Goal: Find contact information: Find contact information

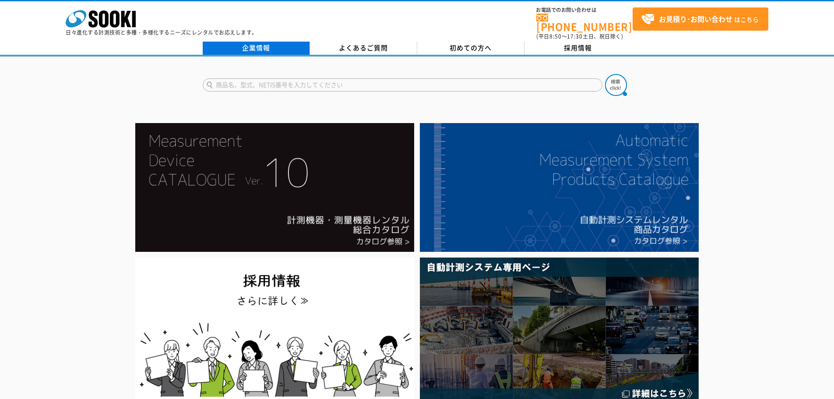
click at [285, 42] on link "企業情報" at bounding box center [256, 48] width 107 height 13
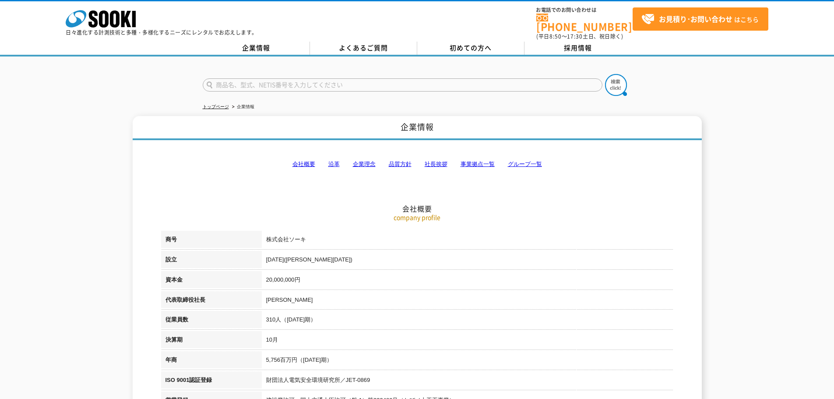
click at [474, 161] on link "事業拠点一覧" at bounding box center [478, 164] width 34 height 7
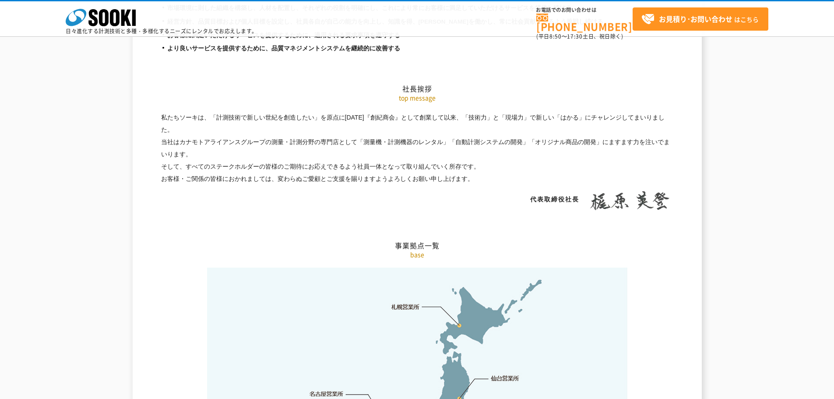
scroll to position [1759, 0]
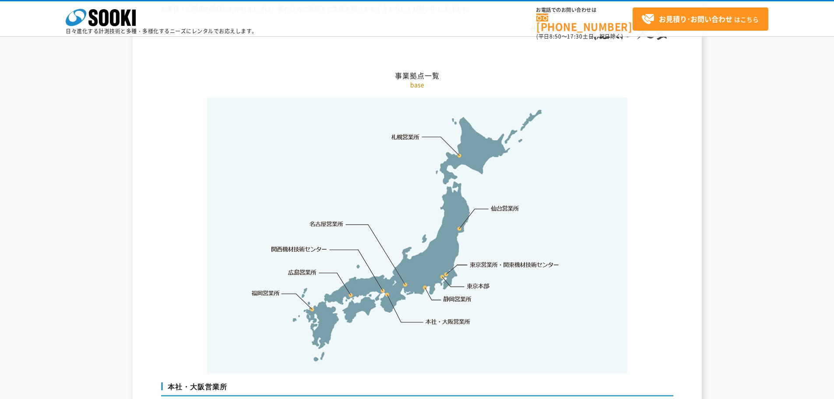
click at [452, 317] on link "本社・大阪営業所" at bounding box center [448, 321] width 46 height 9
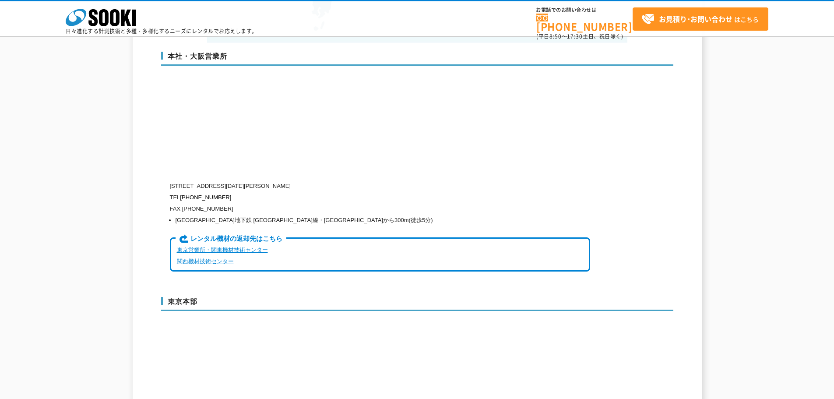
scroll to position [2115, 0]
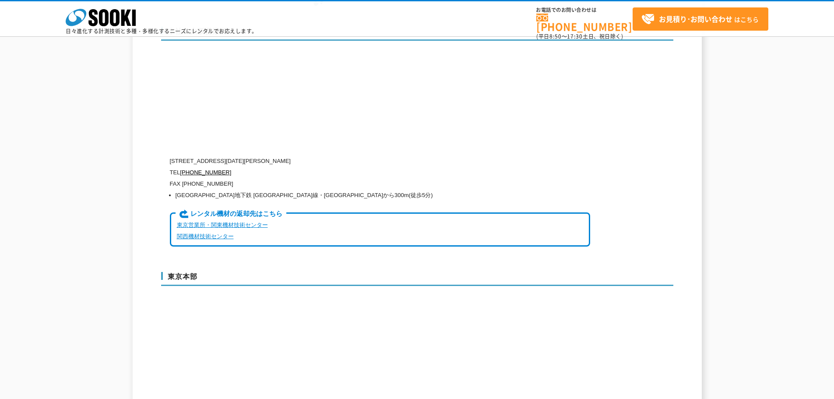
click at [70, 184] on div "企業情報 会社概要 沿革 企業理念 品質方針 社長挨拶 事業拠点一覧 グループ一覧 会社概要 company profile 商号 株式会社ソーキ 設立 [D…" at bounding box center [417, 65] width 834 height 4208
click at [596, 112] on div "本社・大阪営業所 [STREET_ADDRESS][DATE][PERSON_NAME] TEL [PHONE_NUMBER] FAX [PHONE_NUMB…" at bounding box center [417, 140] width 512 height 245
click at [681, 90] on div "企業情報 会社概要 沿革 企業理念 品質方針 社長挨拶 事業拠点一覧 グループ一覧 会社概要 company profile 商号 株式会社ソーキ 設立 [D…" at bounding box center [417, 65] width 569 height 4208
click at [92, 157] on div "企業情報 会社概要 沿革 企業理念 品質方針 社長挨拶 事業拠点一覧 グループ一覧 会社概要 company profile 商号 株式会社ソーキ 設立 [D…" at bounding box center [417, 65] width 834 height 4208
